Goal: Information Seeking & Learning: Learn about a topic

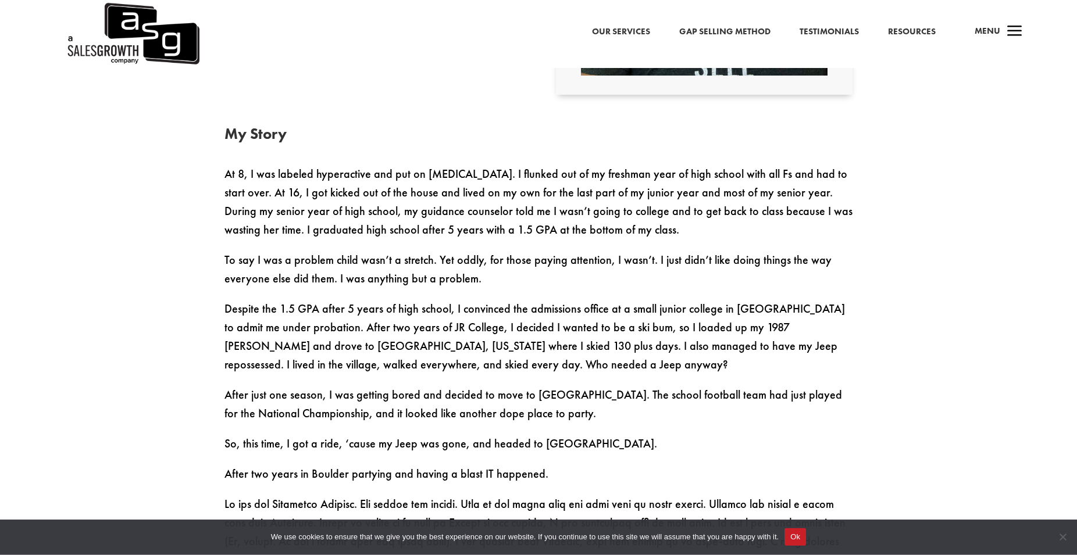
scroll to position [712, 0]
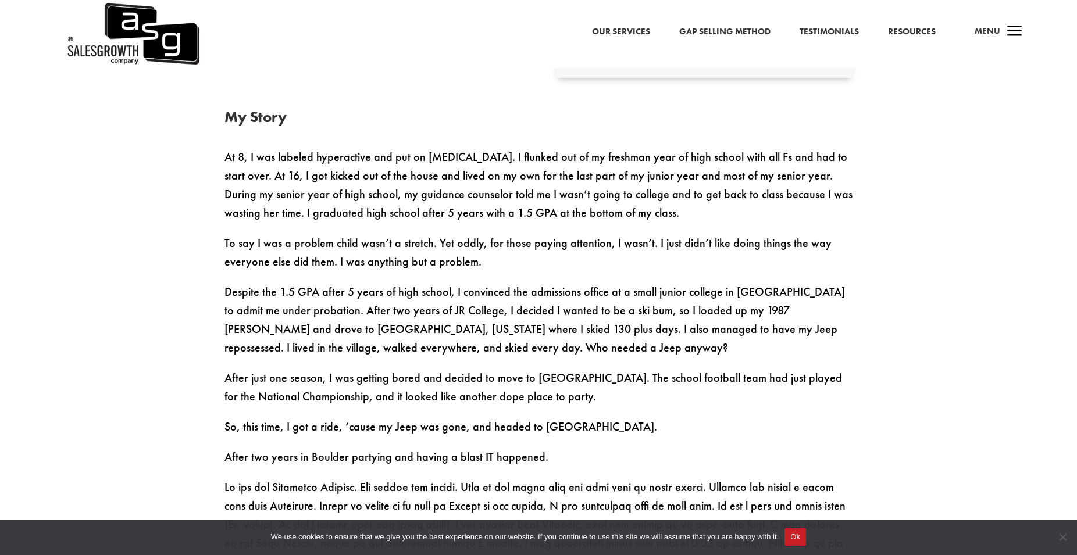
click at [246, 263] on p "To say I was a problem child wasn’t a stretch. Yet oddly, for those paying atte…" at bounding box center [539, 258] width 628 height 49
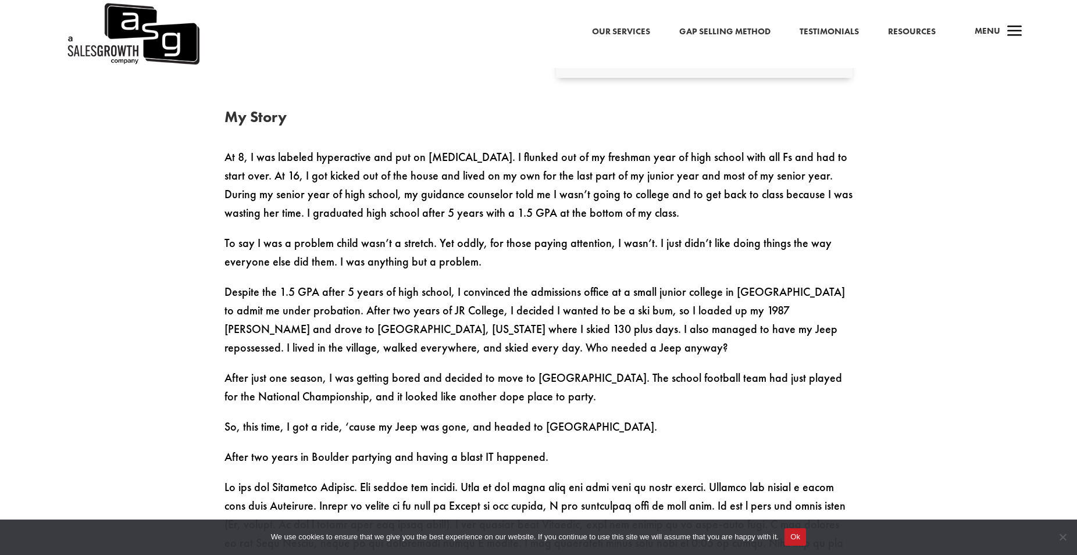
click at [246, 263] on p "To say I was a problem child wasn’t a stretch. Yet oddly, for those paying atte…" at bounding box center [539, 258] width 628 height 49
click at [268, 253] on p "To say I was a problem child wasn’t a stretch. Yet oddly, for those paying atte…" at bounding box center [539, 258] width 628 height 49
click at [234, 248] on p "To say I was a problem child wasn’t a stretch. Yet oddly, for those paying atte…" at bounding box center [539, 258] width 628 height 49
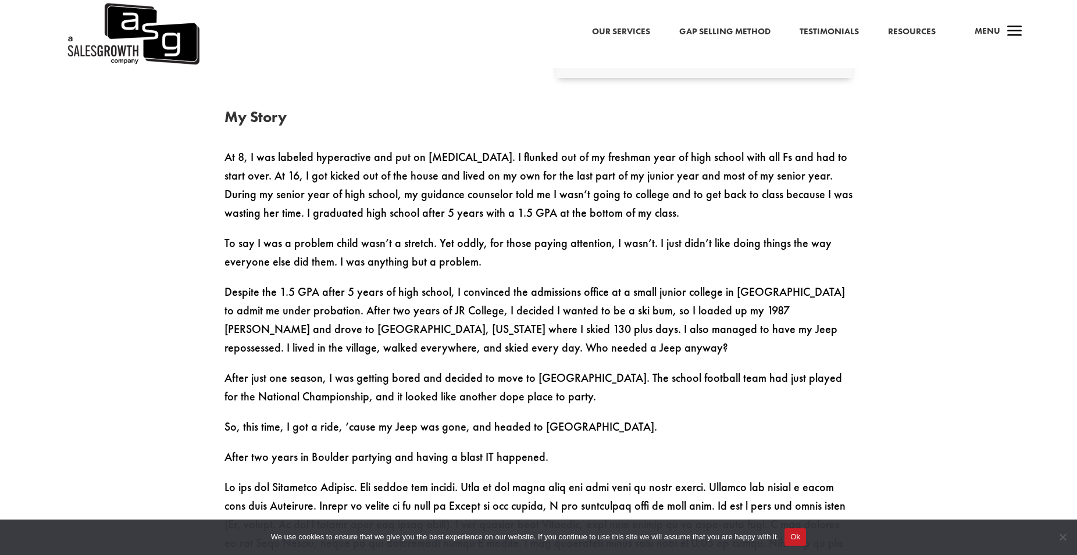
click at [234, 248] on p "To say I was a problem child wasn’t a stretch. Yet oddly, for those paying atte…" at bounding box center [539, 258] width 628 height 49
click at [233, 245] on p "To say I was a problem child wasn’t a stretch. Yet oddly, for those paying atte…" at bounding box center [539, 258] width 628 height 49
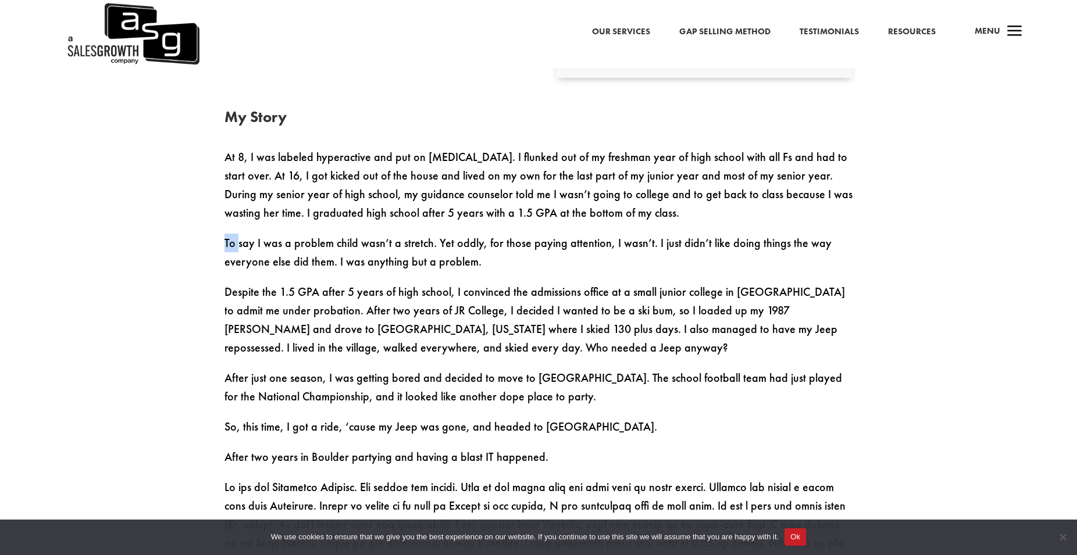
click at [233, 245] on p "To say I was a problem child wasn’t a stretch. Yet oddly, for those paying atte…" at bounding box center [539, 258] width 628 height 49
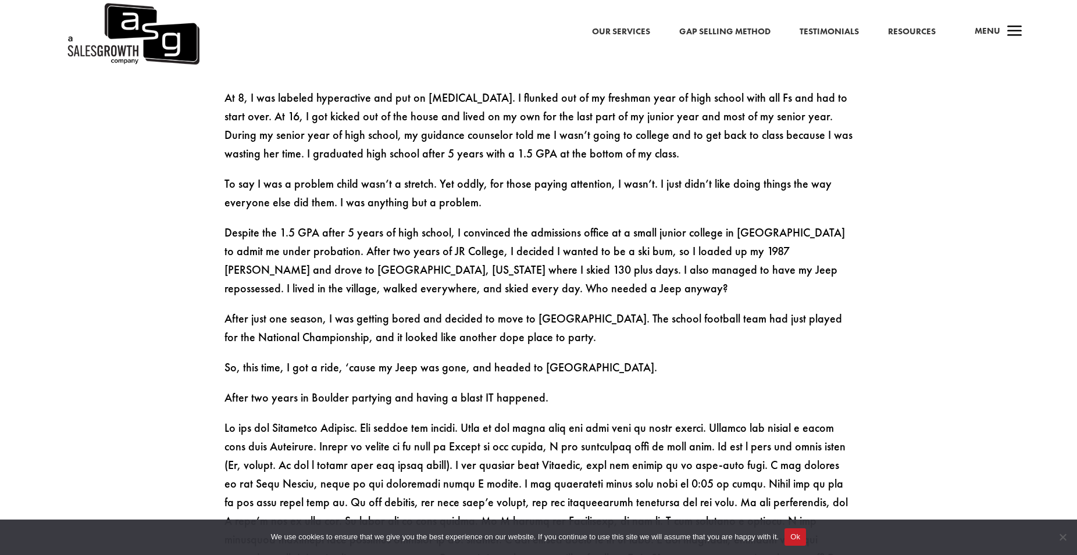
click at [231, 240] on p "Despite the 1.5 GPA after 5 years of high school, I convinced the admissions of…" at bounding box center [539, 266] width 628 height 86
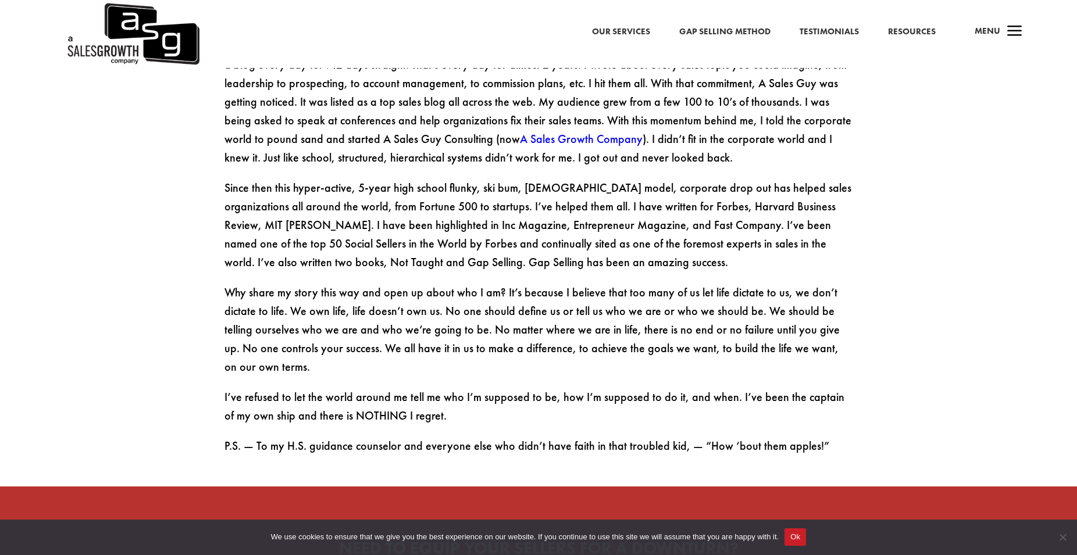
scroll to position [1839, 0]
